Goal: Task Accomplishment & Management: Use online tool/utility

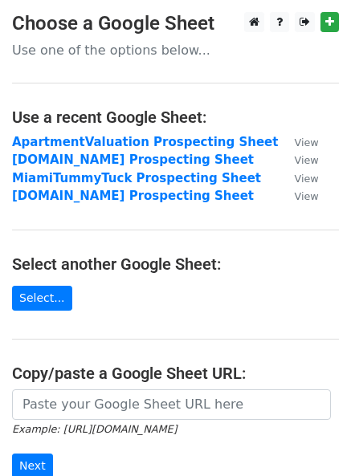
click at [63, 164] on strong "DallasDrainage.com Prospecting Sheet" at bounding box center [132, 159] width 241 height 14
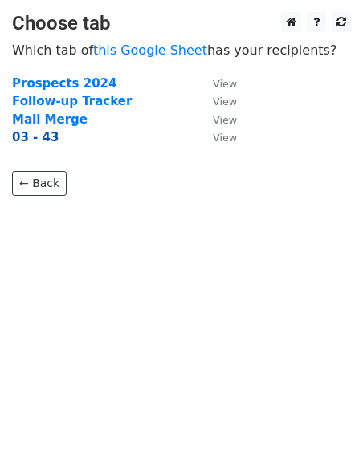
click at [39, 139] on strong "03 - 43" at bounding box center [35, 137] width 47 height 14
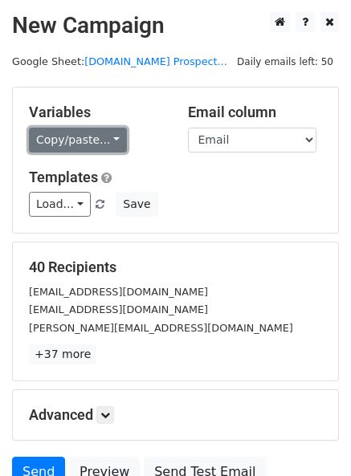
click at [95, 143] on link "Copy/paste..." at bounding box center [78, 140] width 98 height 25
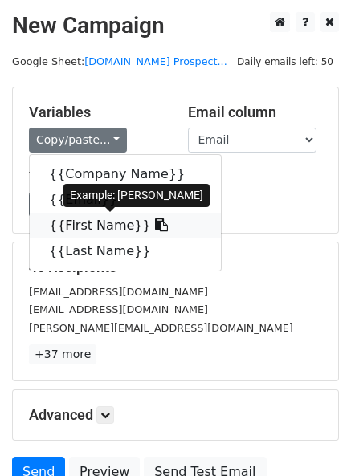
click at [82, 222] on link "{{First Name}}" at bounding box center [125, 226] width 191 height 26
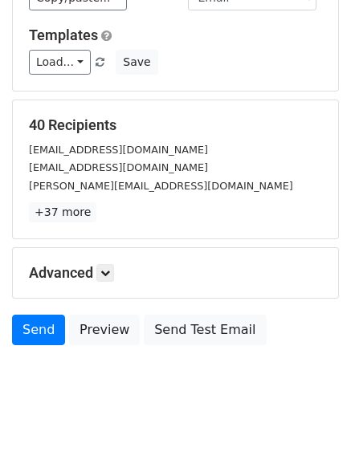
scroll to position [148, 0]
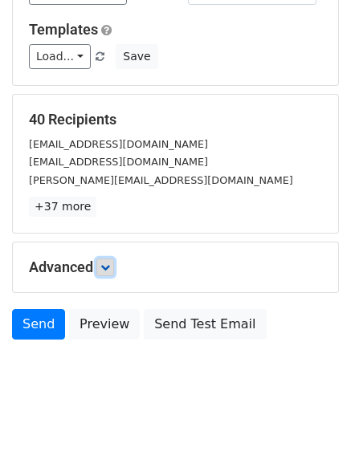
click at [109, 274] on link at bounding box center [105, 267] width 18 height 18
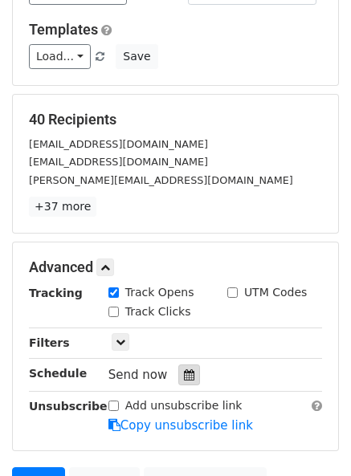
click at [188, 379] on div at bounding box center [189, 374] width 22 height 21
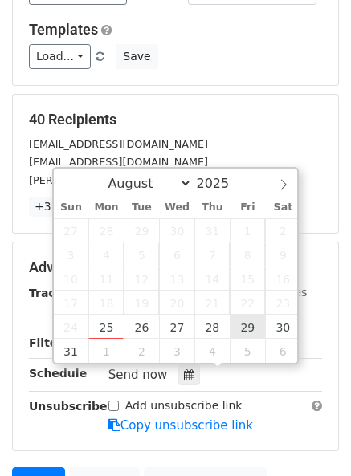
type input "[DATE] 12:00"
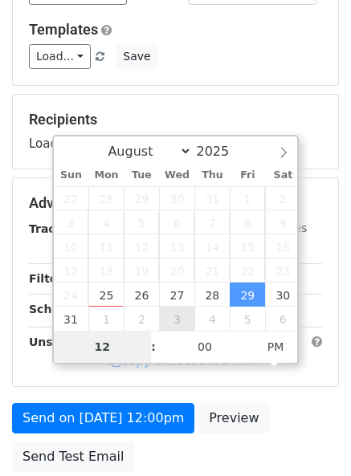
type input "2"
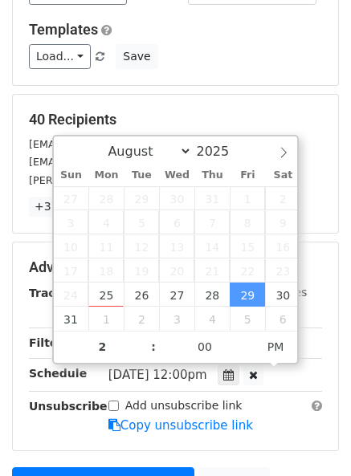
type input "[DATE] 14:00"
click at [191, 109] on div "40 Recipients [EMAIL_ADDRESS][DOMAIN_NAME] [EMAIL_ADDRESS][DOMAIN_NAME] [PERSON…" at bounding box center [175, 164] width 325 height 138
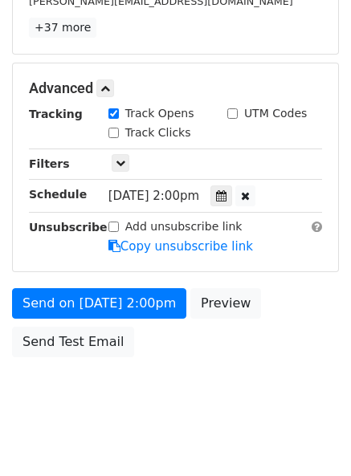
scroll to position [343, 0]
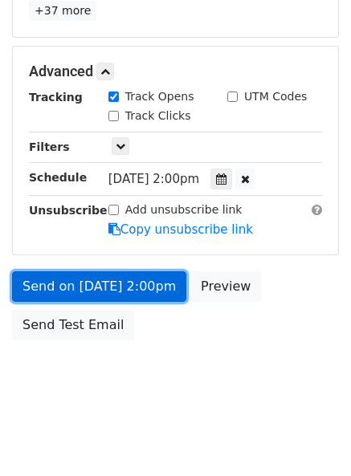
click at [93, 294] on link "Send on [DATE] 2:00pm" at bounding box center [99, 286] width 174 height 30
